Goal: Task Accomplishment & Management: Manage account settings

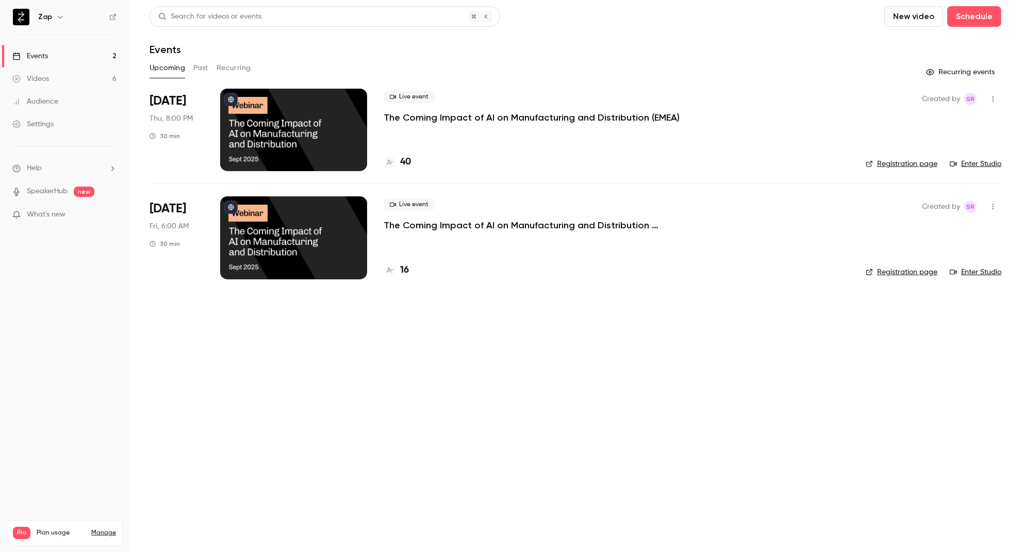
click at [445, 118] on p "The Coming Impact of AI on Manufacturing and Distribution (EMEA)" at bounding box center [532, 117] width 296 height 12
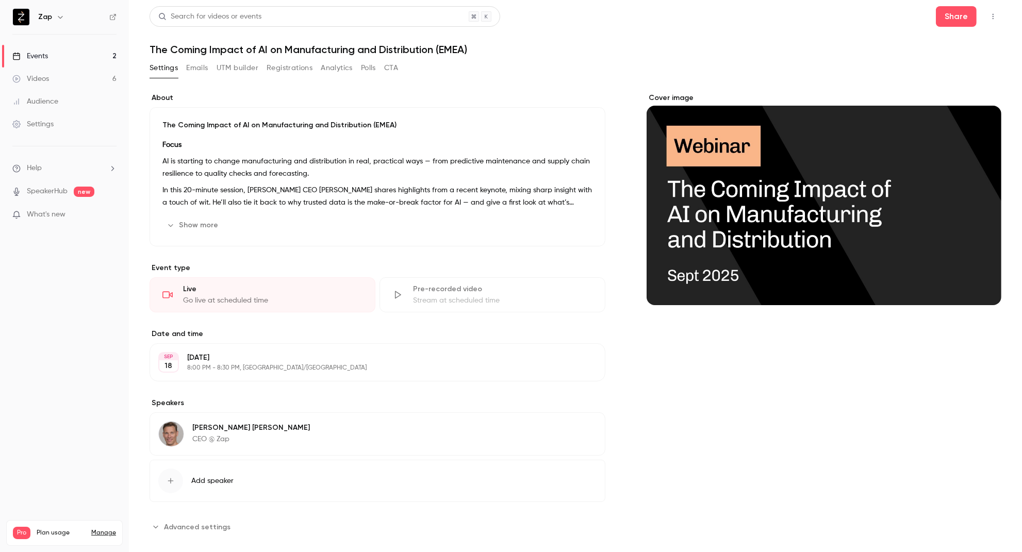
click at [296, 67] on button "Registrations" at bounding box center [290, 68] width 46 height 17
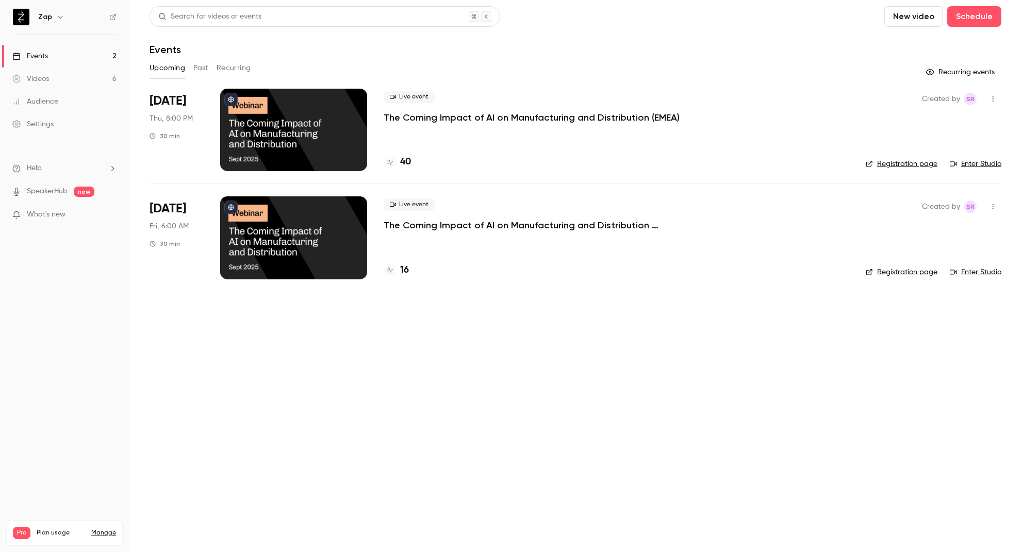
click at [469, 219] on div "Live event The Coming Impact of AI on Manufacturing and Distribution ([GEOGRAPH…" at bounding box center [617, 215] width 466 height 33
click at [548, 228] on p "The Coming Impact of AI on Manufacturing and Distribution ([GEOGRAPHIC_DATA])" at bounding box center [538, 225] width 309 height 12
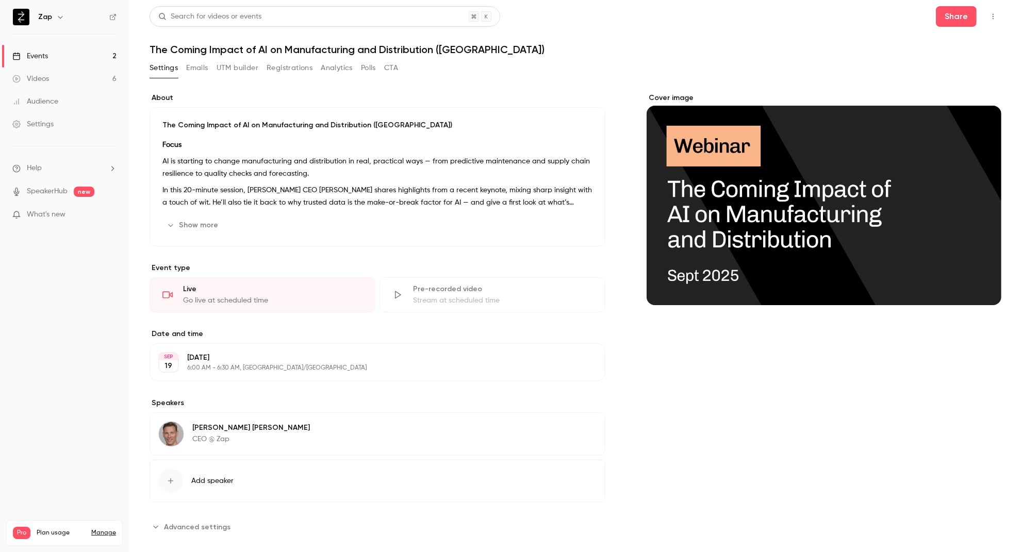
click at [305, 65] on button "Registrations" at bounding box center [290, 68] width 46 height 17
